Goal: Task Accomplishment & Management: Use online tool/utility

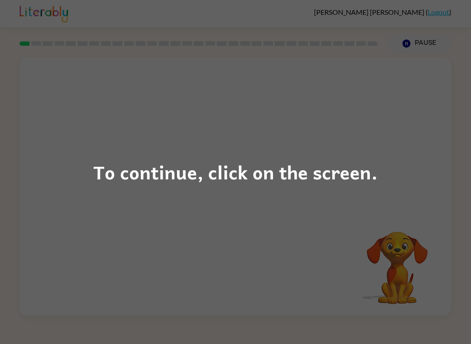
click at [346, 166] on div "To continue, click on the screen." at bounding box center [235, 172] width 284 height 30
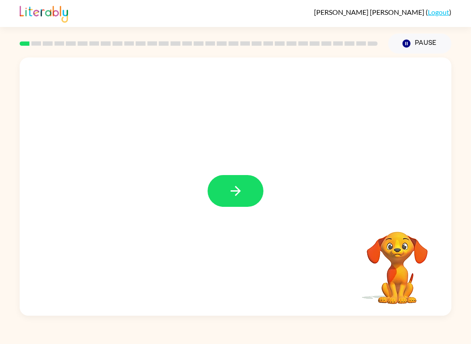
click at [222, 192] on button "button" at bounding box center [235, 191] width 56 height 32
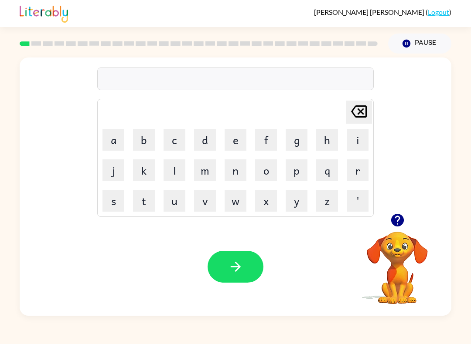
click at [139, 142] on button "b" at bounding box center [144, 140] width 22 height 22
click at [267, 173] on button "o" at bounding box center [266, 170] width 22 height 22
click at [235, 276] on button "button" at bounding box center [235, 267] width 56 height 32
click at [393, 255] on video "Your browser must support playing .mp4 files to use Literably. Please try using…" at bounding box center [396, 261] width 87 height 87
click at [398, 228] on icon "button" at bounding box center [397, 220] width 15 height 15
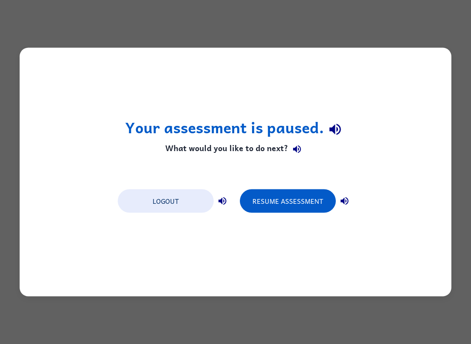
click at [307, 199] on button "Resume Assessment" at bounding box center [288, 202] width 96 height 24
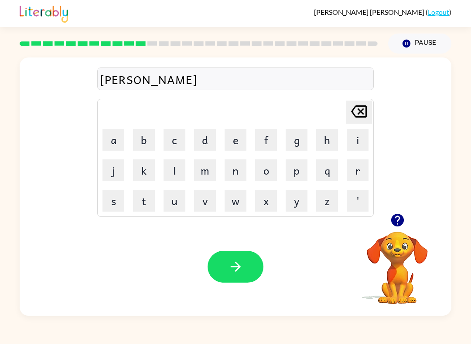
click at [115, 85] on div "sherod" at bounding box center [235, 79] width 271 height 18
click at [117, 80] on div "sherod" at bounding box center [235, 79] width 271 height 18
click at [359, 112] on icon "Delete Delete last character input" at bounding box center [358, 111] width 21 height 21
click at [362, 114] on icon at bounding box center [359, 111] width 16 height 12
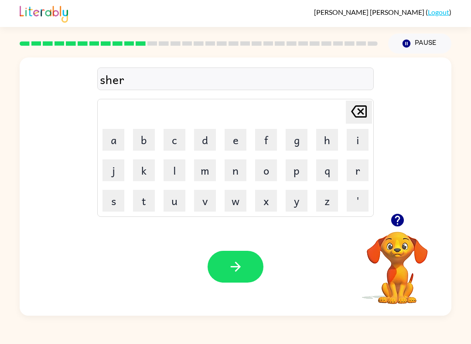
click at [362, 114] on icon at bounding box center [359, 111] width 16 height 12
click at [359, 115] on icon "Delete Delete last character input" at bounding box center [358, 111] width 21 height 21
click at [361, 115] on icon "Delete Delete last character input" at bounding box center [358, 111] width 21 height 21
click at [361, 116] on icon "Delete Delete last character input" at bounding box center [358, 111] width 21 height 21
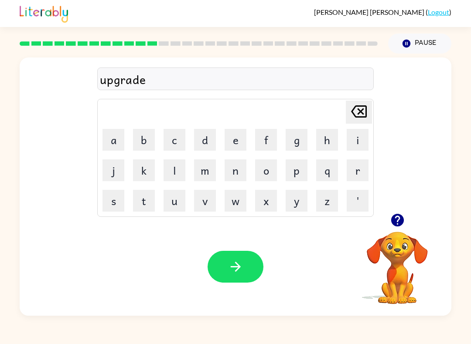
click at [238, 267] on icon "button" at bounding box center [235, 267] width 10 height 10
click at [390, 289] on video "Your browser must support playing .mp4 files to use Literably. Please try using…" at bounding box center [396, 261] width 87 height 87
click at [407, 239] on video "Your browser must support playing .mp4 files to use Literably. Please try using…" at bounding box center [396, 261] width 87 height 87
click at [398, 228] on button "button" at bounding box center [397, 220] width 22 height 22
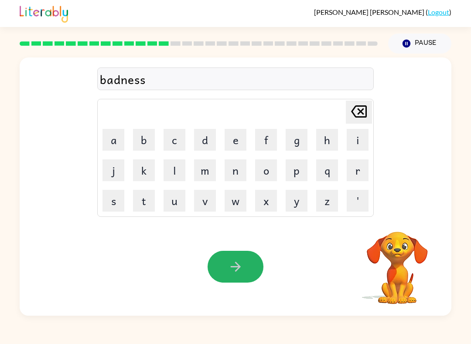
click at [244, 270] on button "button" at bounding box center [235, 267] width 56 height 32
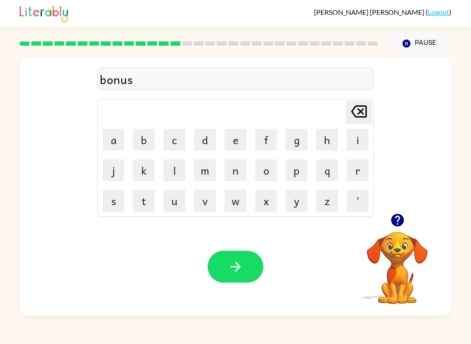
click at [237, 275] on button "button" at bounding box center [235, 267] width 56 height 32
click at [224, 271] on button "button" at bounding box center [235, 267] width 56 height 32
click at [403, 241] on video "Your browser must support playing .mp4 files to use Literably. Please try using…" at bounding box center [396, 261] width 87 height 87
click at [241, 264] on icon "button" at bounding box center [235, 266] width 15 height 15
click at [399, 226] on icon "button" at bounding box center [396, 220] width 13 height 13
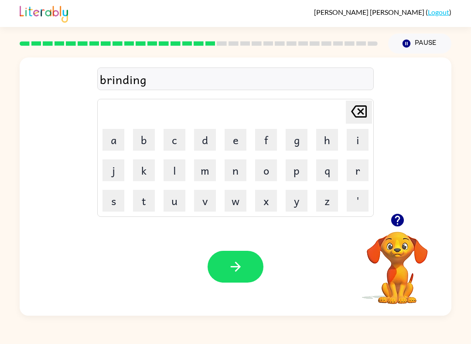
click at [410, 234] on video "Your browser must support playing .mp4 files to use Literably. Please try using…" at bounding box center [396, 261] width 87 height 87
click at [400, 227] on icon "button" at bounding box center [397, 220] width 15 height 15
click at [225, 257] on button "button" at bounding box center [235, 267] width 56 height 32
click at [253, 273] on button "button" at bounding box center [235, 267] width 56 height 32
click at [400, 227] on icon "button" at bounding box center [397, 220] width 15 height 15
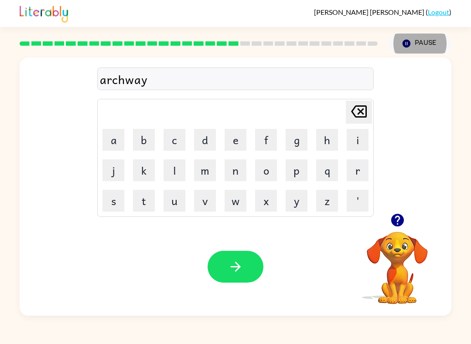
click at [232, 273] on icon "button" at bounding box center [235, 266] width 15 height 15
click at [100, 77] on div "lfollowed" at bounding box center [235, 79] width 271 height 18
click at [100, 78] on div "lfollowed" at bounding box center [235, 79] width 271 height 18
click at [92, 78] on div "lfollowed Delete Delete last character input a b c d e f g h i j k l m n o p q …" at bounding box center [235, 136] width 431 height 156
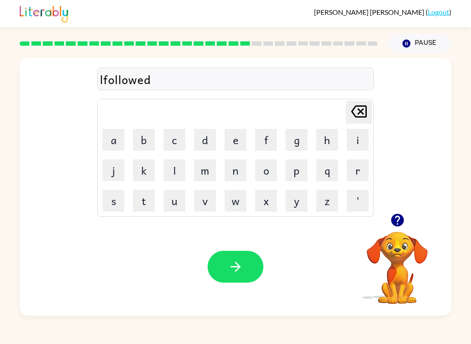
click at [92, 78] on div "lfollowed Delete Delete last character input a b c d e f g h i j k l m n o p q …" at bounding box center [235, 136] width 431 height 156
click at [95, 83] on div "lfollowed Delete Delete last character input a b c d e f g h i j k l m n o p q …" at bounding box center [235, 136] width 431 height 156
click at [132, 76] on div "lfollowed" at bounding box center [235, 79] width 271 height 18
click at [154, 79] on div "lfollowed" at bounding box center [235, 79] width 271 height 18
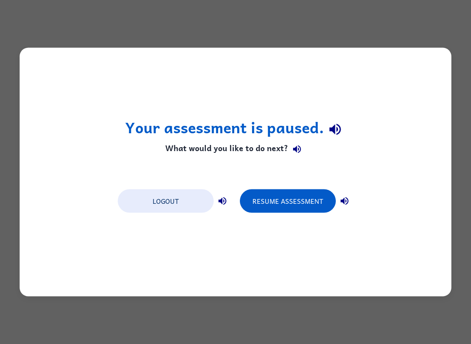
click at [313, 208] on button "Resume Assessment" at bounding box center [288, 202] width 96 height 24
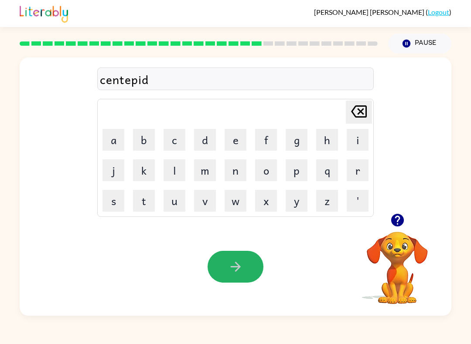
click at [224, 271] on button "button" at bounding box center [235, 267] width 56 height 32
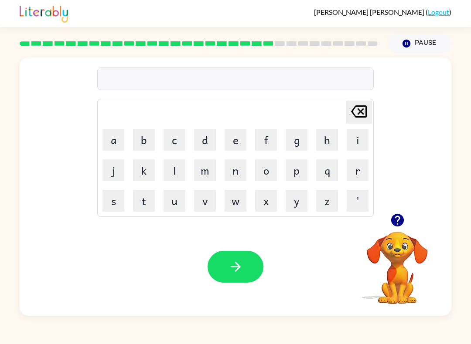
click at [397, 224] on icon "button" at bounding box center [397, 220] width 15 height 15
click at [230, 266] on icon "button" at bounding box center [235, 266] width 15 height 15
click at [393, 228] on icon "button" at bounding box center [397, 220] width 15 height 15
click at [225, 273] on button "button" at bounding box center [235, 267] width 56 height 32
click at [242, 272] on icon "button" at bounding box center [235, 266] width 15 height 15
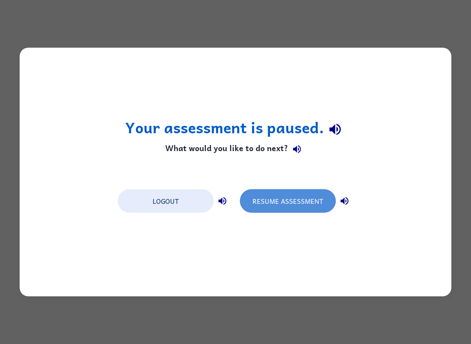
click at [304, 201] on button "Resume Assessment" at bounding box center [288, 202] width 96 height 24
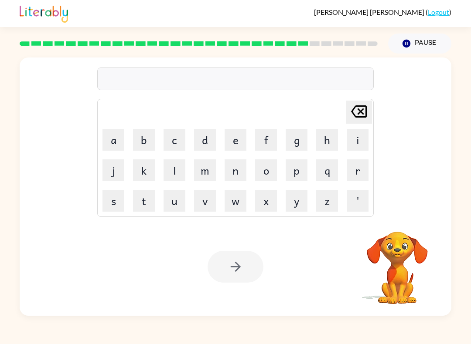
click at [401, 260] on video "Your browser must support playing .mp4 files to use Literably. Please try using…" at bounding box center [396, 261] width 87 height 87
click at [382, 257] on video "Your browser must support playing .mp4 files to use Literably. Please try using…" at bounding box center [396, 261] width 87 height 87
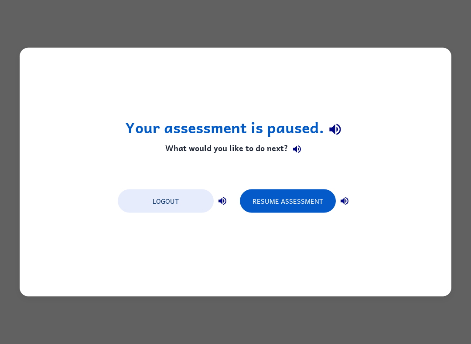
click at [281, 198] on button "Resume Assessment" at bounding box center [288, 202] width 96 height 24
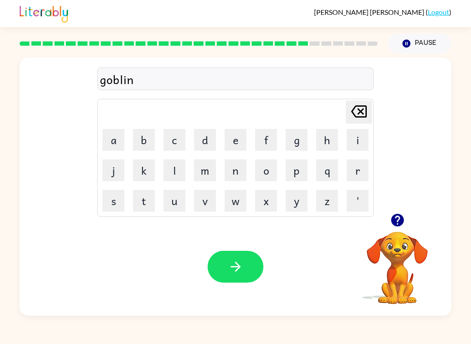
click at [235, 263] on icon "button" at bounding box center [235, 266] width 15 height 15
click at [237, 276] on button "button" at bounding box center [235, 267] width 56 height 32
click at [234, 266] on icon "button" at bounding box center [235, 266] width 15 height 15
click at [400, 256] on video "Your browser must support playing .mp4 files to use Literably. Please try using…" at bounding box center [396, 261] width 87 height 87
click at [404, 285] on video "Your browser must support playing .mp4 files to use Literably. Please try using…" at bounding box center [396, 261] width 87 height 87
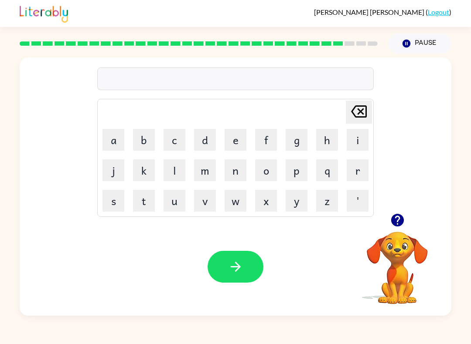
click at [411, 246] on video "Your browser must support playing .mp4 files to use Literably. Please try using…" at bounding box center [396, 261] width 87 height 87
click at [395, 227] on icon "button" at bounding box center [397, 220] width 15 height 15
click at [401, 253] on video "Your browser must support playing .mp4 files to use Literably. Please try using…" at bounding box center [396, 261] width 87 height 87
click at [400, 225] on icon "button" at bounding box center [396, 220] width 13 height 13
click at [239, 275] on icon "button" at bounding box center [235, 266] width 15 height 15
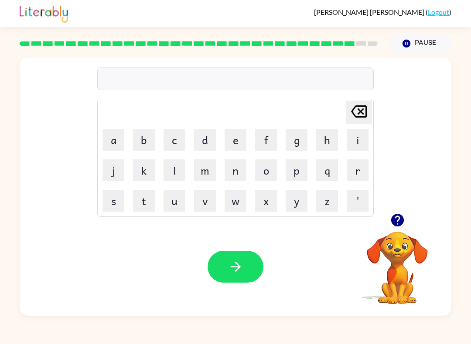
click at [397, 260] on video "Your browser must support playing .mp4 files to use Literably. Please try using…" at bounding box center [396, 261] width 87 height 87
click at [398, 214] on icon "button" at bounding box center [397, 220] width 15 height 15
click at [397, 250] on video "Your browser must support playing .mp4 files to use Literably. Please try using…" at bounding box center [396, 261] width 87 height 87
click at [399, 213] on icon "button" at bounding box center [397, 220] width 15 height 15
click at [234, 263] on icon "button" at bounding box center [235, 266] width 15 height 15
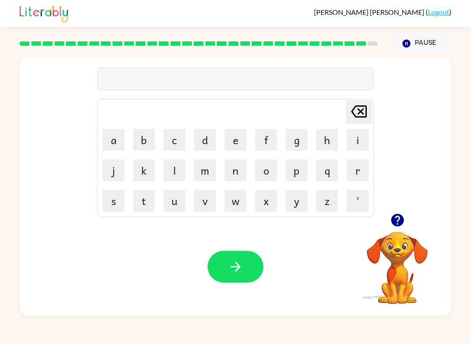
click at [391, 232] on video "Your browser must support playing .mp4 files to use Literably. Please try using…" at bounding box center [396, 261] width 87 height 87
click at [397, 223] on icon "button" at bounding box center [396, 220] width 13 height 13
click at [401, 217] on icon "button" at bounding box center [396, 220] width 13 height 13
click at [242, 263] on icon "button" at bounding box center [235, 266] width 15 height 15
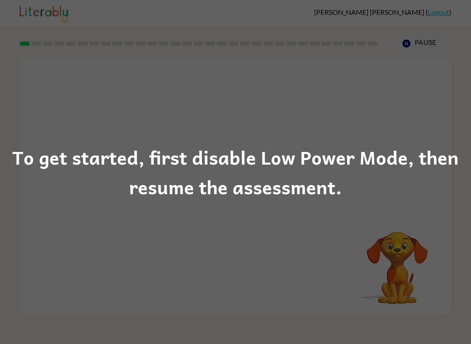
click at [395, 123] on div "To get started, first disable Low Power Mode, then resume the assessment." at bounding box center [235, 172] width 471 height 344
click at [420, 109] on div "To get started, first disable Low Power Mode, then resume the assessment." at bounding box center [235, 172] width 471 height 344
click at [426, 104] on div "To get started, first disable Low Power Mode, then resume the assessment." at bounding box center [235, 172] width 471 height 344
click at [423, 214] on div "To get started, first disable Low Power Mode, then resume the assessment." at bounding box center [235, 172] width 471 height 344
click at [429, 143] on div "To get started, first disable Low Power Mode, then resume the assessment." at bounding box center [235, 171] width 471 height 59
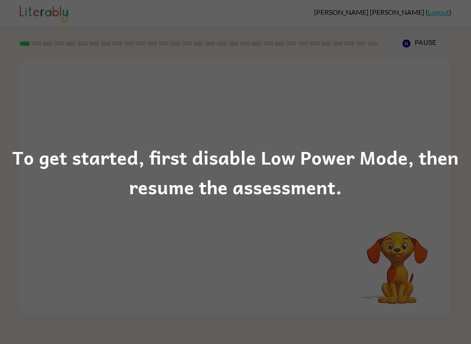
click at [429, 142] on div "To get started, first disable Low Power Mode, then resume the assessment." at bounding box center [235, 171] width 471 height 59
click at [410, 160] on div "To get started, first disable Low Power Mode, then resume the assessment." at bounding box center [235, 171] width 471 height 59
click at [393, 165] on div "To get started, first disable Low Power Mode, then resume the assessment." at bounding box center [235, 171] width 471 height 59
click at [375, 188] on div "To get started, first disable Low Power Mode, then resume the assessment." at bounding box center [235, 171] width 471 height 59
click at [377, 198] on div "To get started, first disable Low Power Mode, then resume the assessment." at bounding box center [235, 171] width 471 height 59
